Goal: Navigation & Orientation: Find specific page/section

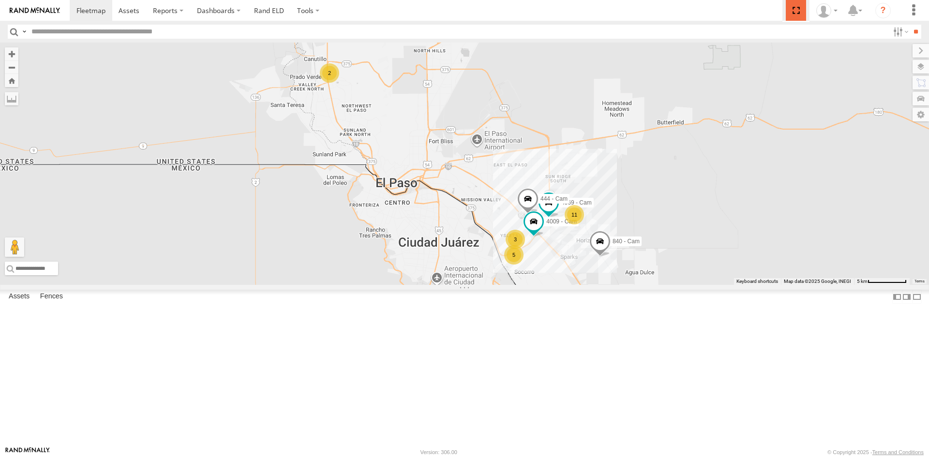
click at [798, 13] on span at bounding box center [796, 10] width 20 height 21
click at [0, 0] on label at bounding box center [0, 0] width 0 height 0
drag, startPoint x: 797, startPoint y: 11, endPoint x: 798, endPoint y: 53, distance: 42.1
click at [798, 11] on span at bounding box center [796, 10] width 20 height 21
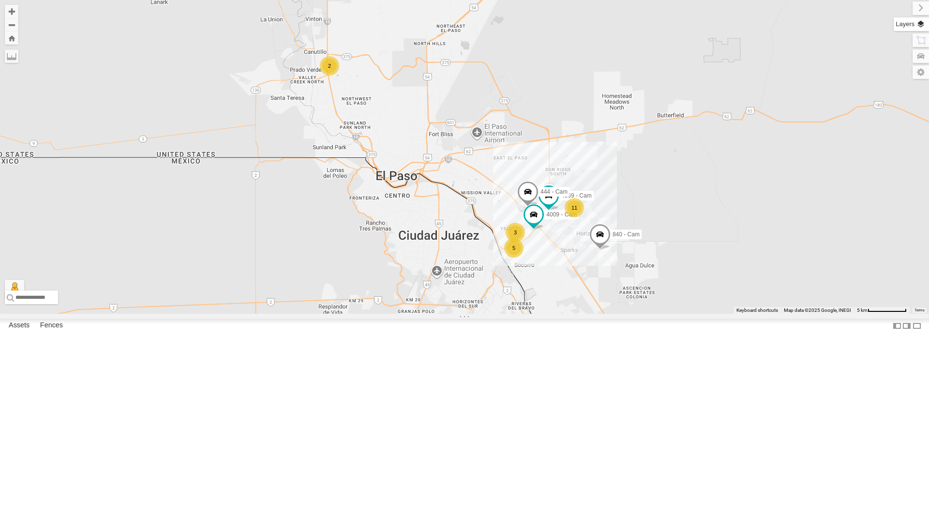
click at [923, 27] on label at bounding box center [911, 24] width 35 height 14
click at [0, 0] on span "Basemaps" at bounding box center [0, 0] width 0 height 0
click at [0, 0] on span "Satellite + Roadmap" at bounding box center [0, 0] width 0 height 0
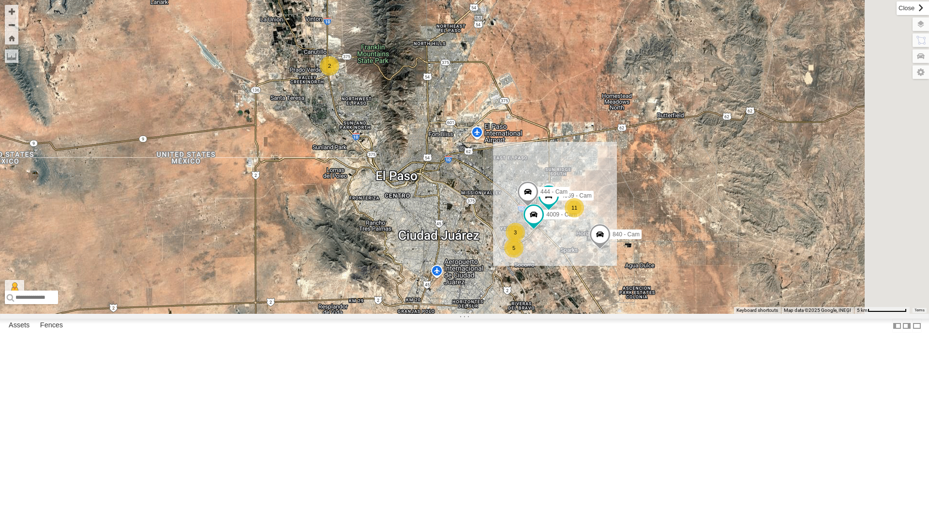
click at [897, 11] on label at bounding box center [913, 8] width 32 height 14
click at [0, 0] on div "442 - Cam" at bounding box center [0, 0] width 0 height 0
